Goal: Information Seeking & Learning: Learn about a topic

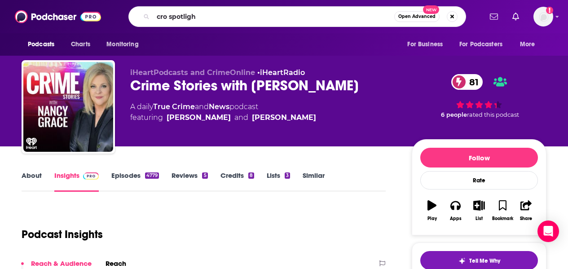
type input "cro spotlight"
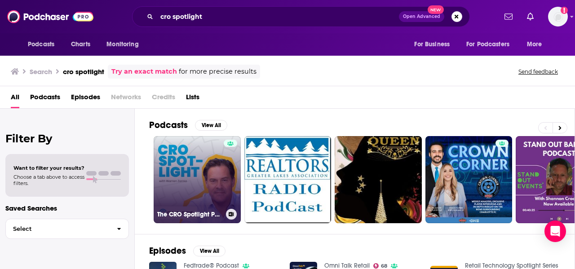
click at [211, 169] on link "The CRO Spotlight Podcast" at bounding box center [197, 179] width 87 height 87
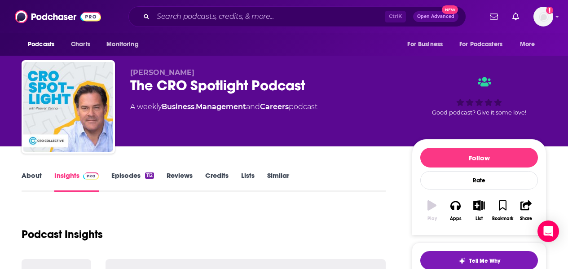
click at [567, 68] on div "[PERSON_NAME] The CRO Spotlight Podcast A weekly Business , Management and Care…" at bounding box center [284, 73] width 568 height 146
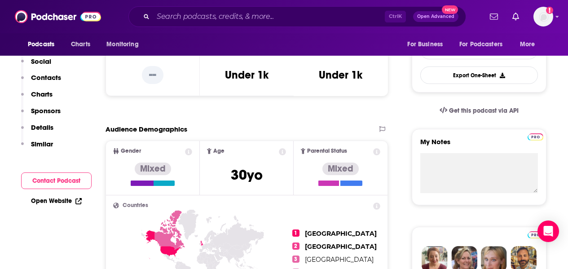
scroll to position [117, 0]
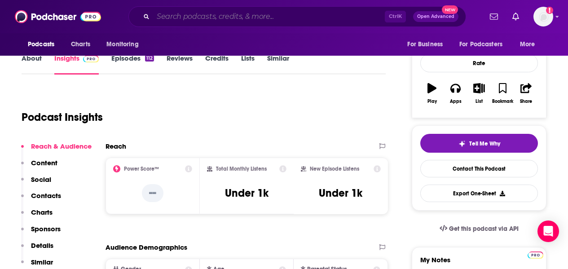
click at [229, 11] on input "Search podcasts, credits, & more..." at bounding box center [269, 16] width 232 height 14
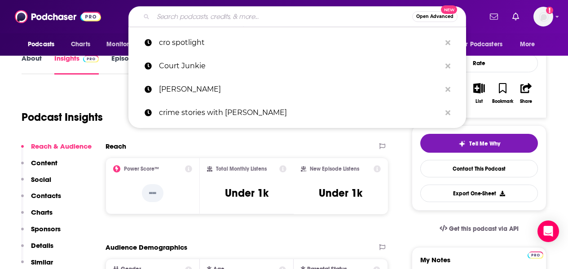
paste input "Managing the Future of Work"
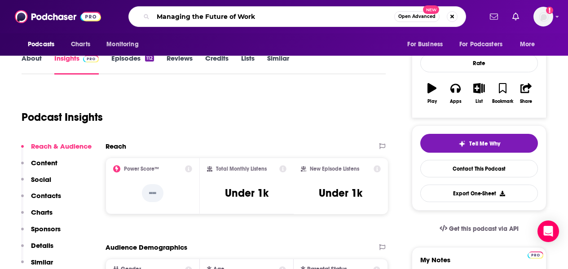
paste input "Managing the Future of Work"
type input "Managing the Future of Work"
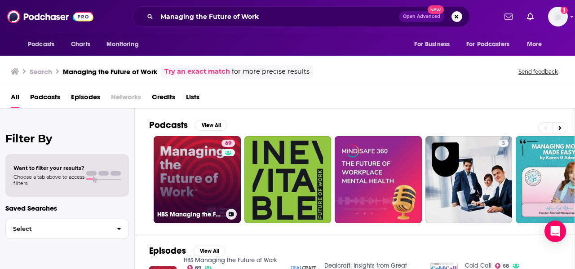
click at [168, 169] on link "69 HBS Managing the Future of Work" at bounding box center [197, 179] width 87 height 87
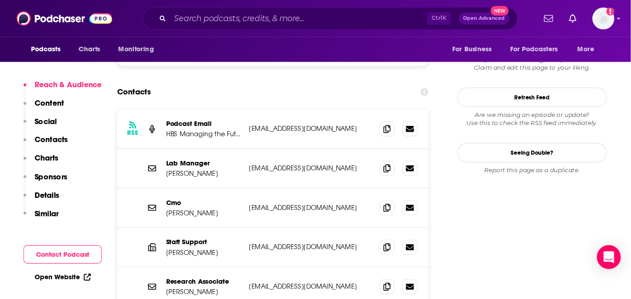
scroll to position [763, 0]
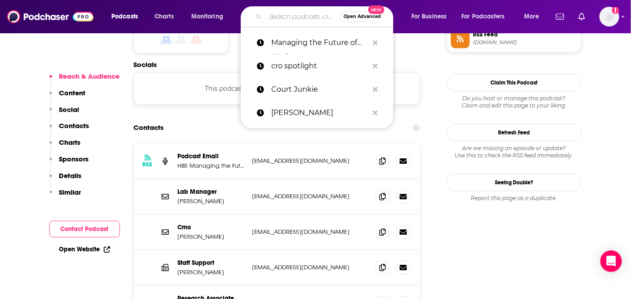
click at [296, 17] on input "Search podcasts, credits, & more..." at bounding box center [302, 16] width 74 height 14
type input "future of work"
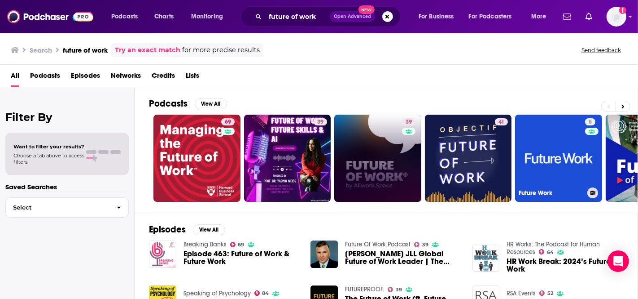
click at [415, 168] on div "39" at bounding box center [410, 158] width 16 height 80
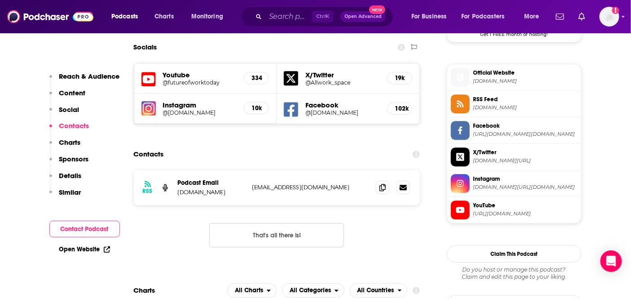
scroll to position [798, 0]
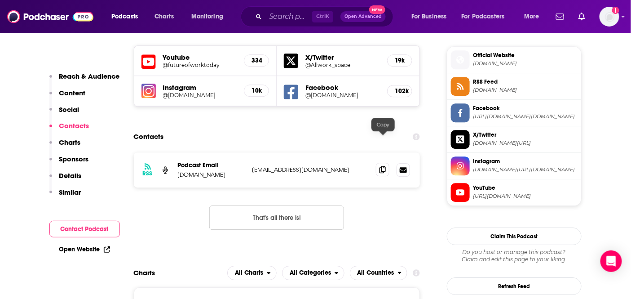
click at [382, 166] on icon at bounding box center [382, 169] width 6 height 7
click at [286, 19] on input "Search podcasts, credits, & more..." at bounding box center [288, 16] width 47 height 14
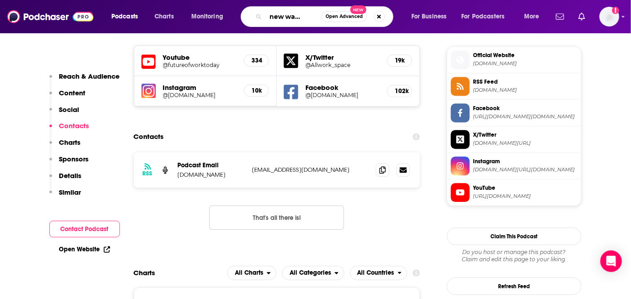
scroll to position [0, 17]
type input "the new way we work"
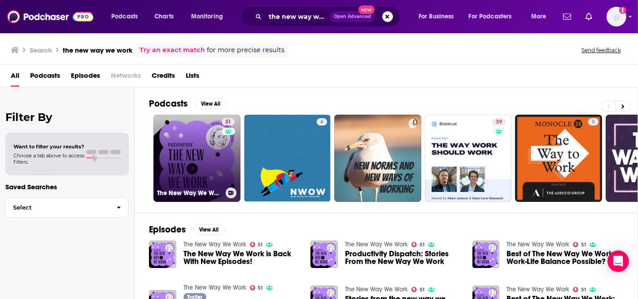
click at [169, 147] on link "51 The New Way We Work" at bounding box center [197, 157] width 87 height 87
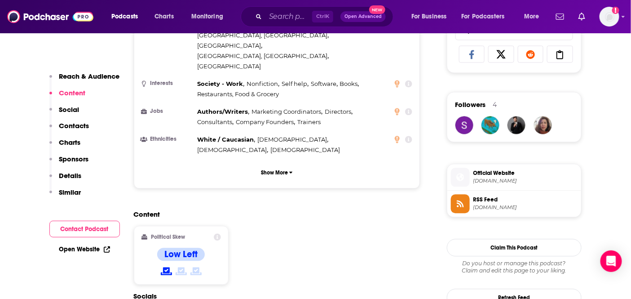
scroll to position [648, 0]
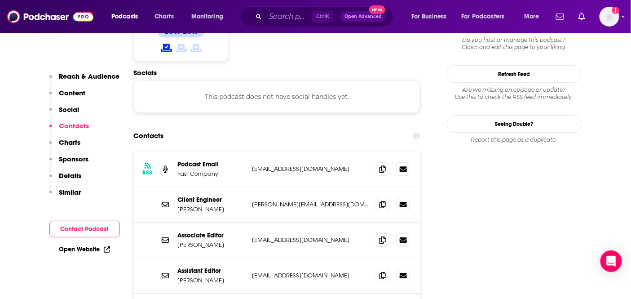
scroll to position [828, 0]
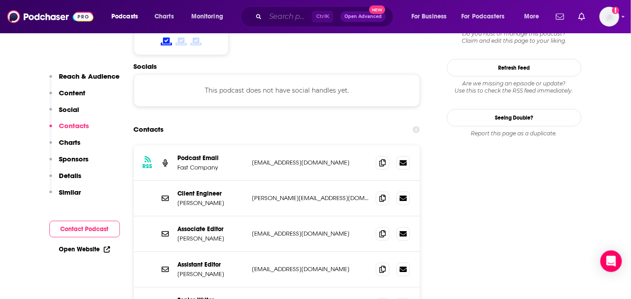
click at [289, 21] on input "Search podcasts, credits, & more..." at bounding box center [288, 16] width 47 height 14
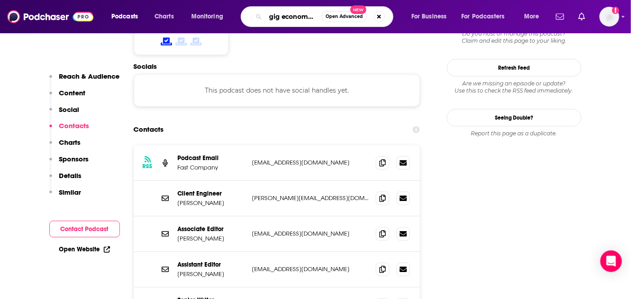
type input "gig economyuy"
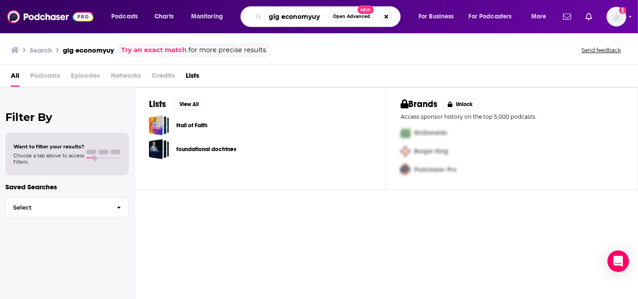
click at [312, 15] on input "gig economyuy" at bounding box center [297, 16] width 64 height 14
click at [320, 16] on input "gig economyuy" at bounding box center [297, 16] width 64 height 14
type input "gig economy"
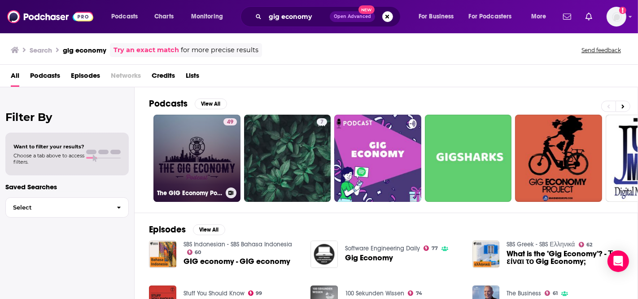
click at [229, 139] on div "49" at bounding box center [230, 152] width 13 height 69
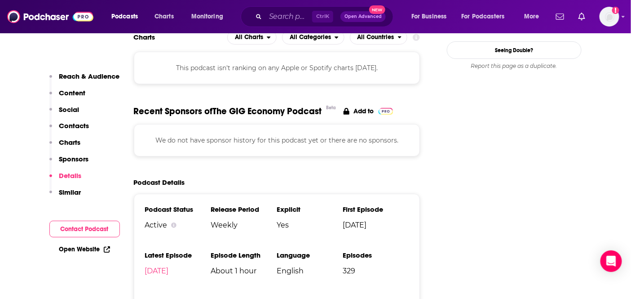
scroll to position [822, 0]
